Goal: Task Accomplishment & Management: Manage account settings

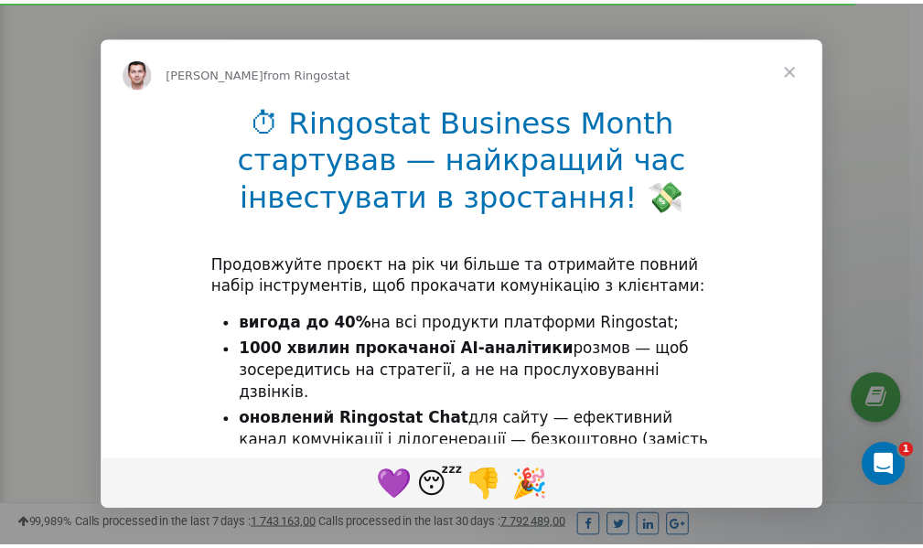
scroll to position [550, 0]
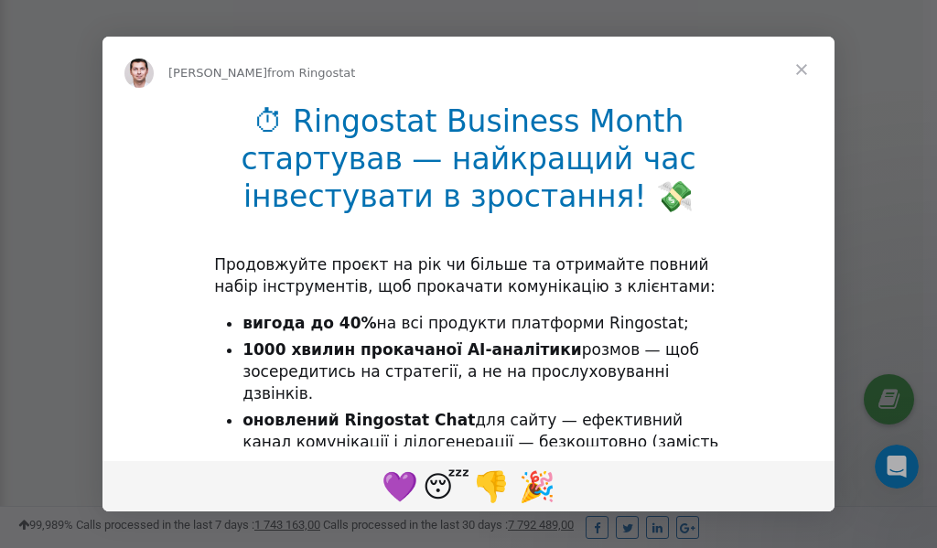
click at [803, 74] on span "Close" at bounding box center [801, 70] width 66 height 66
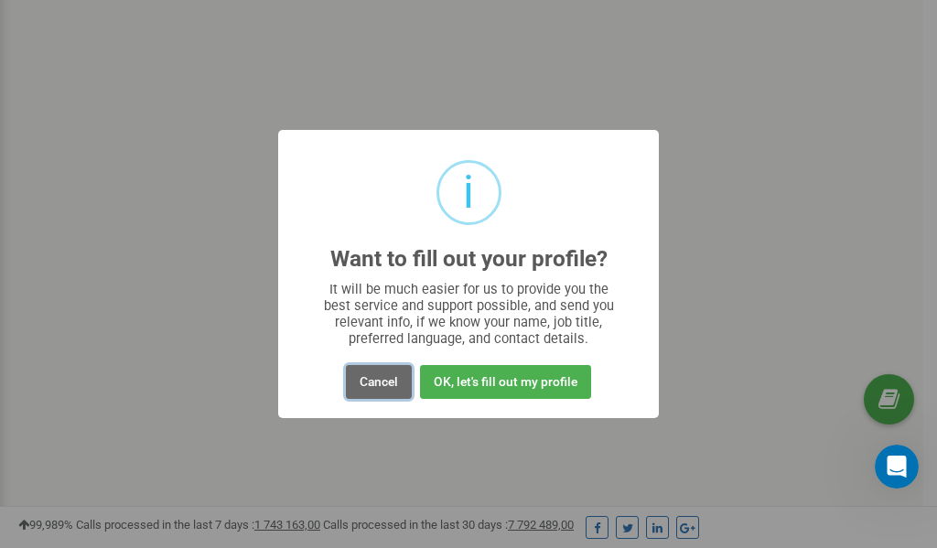
click at [380, 384] on button "Cancel" at bounding box center [379, 382] width 66 height 34
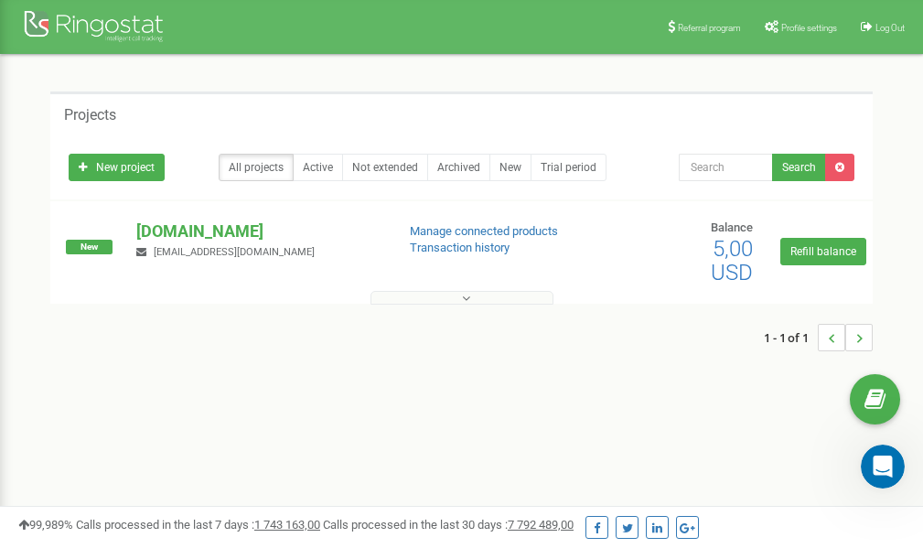
scroll to position [0, 0]
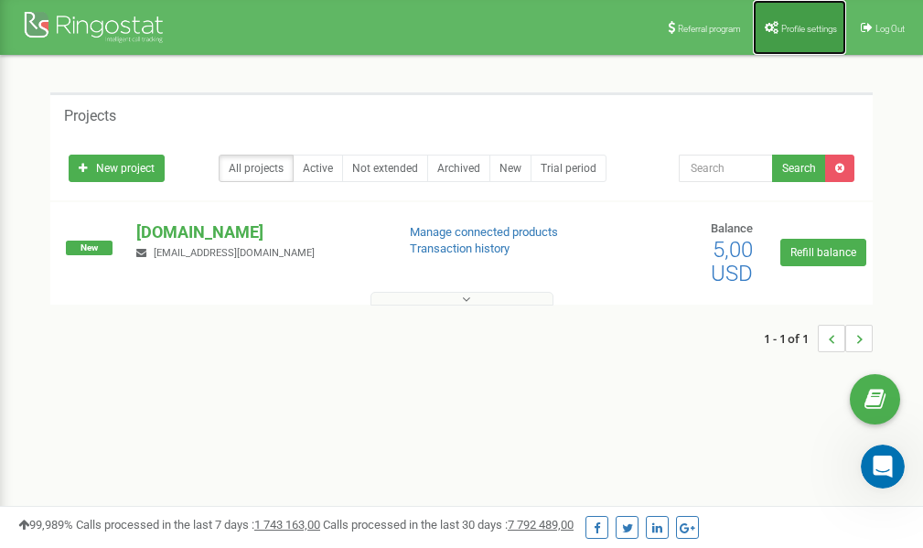
click at [780, 38] on link "Profile settings" at bounding box center [799, 27] width 93 height 55
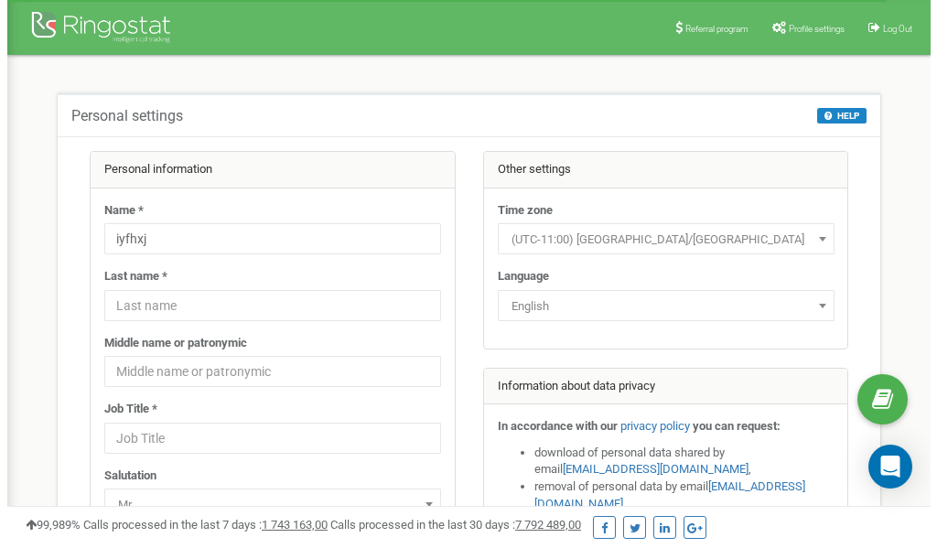
scroll to position [91, 0]
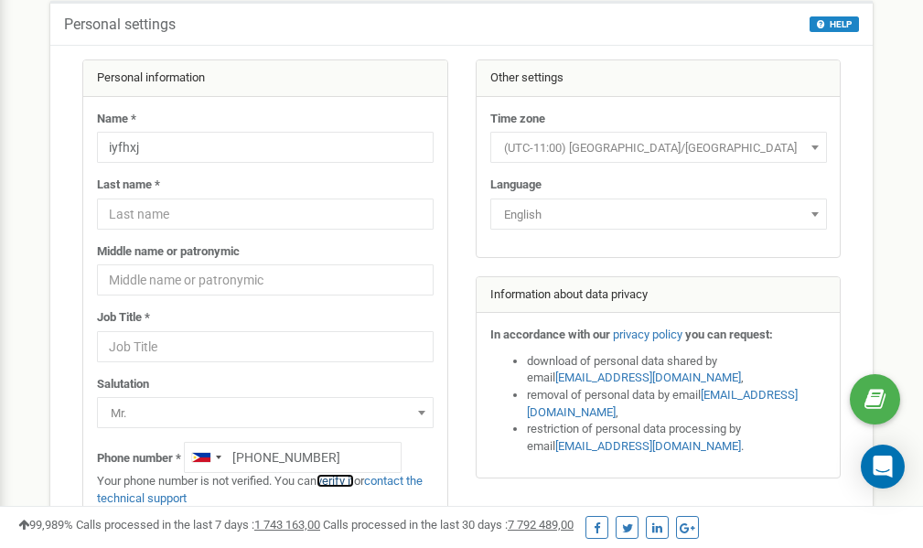
click at [351, 480] on link "verify it" at bounding box center [336, 481] width 38 height 14
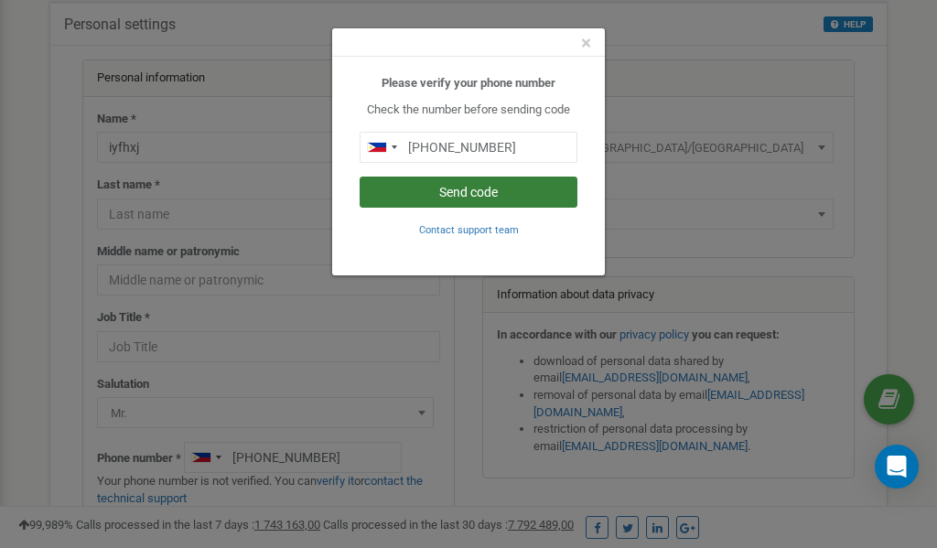
click at [460, 191] on button "Send code" at bounding box center [469, 192] width 218 height 31
